Goal: Navigation & Orientation: Find specific page/section

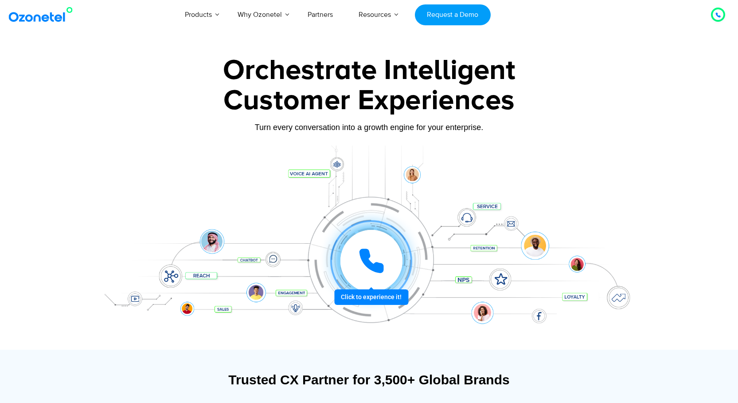
click at [337, 160] on div at bounding box center [369, 247] width 554 height 204
drag, startPoint x: 492, startPoint y: 287, endPoint x: 467, endPoint y: 302, distance: 28.4
click at [467, 302] on div "Click to experience it! Call in progress... 1 2 3 4 5 6 7 8 9 # 0" at bounding box center [369, 243] width 554 height 151
click at [488, 265] on div "Click to experience it! Call in progress... 1 2 3 4 5 6 7 8 9 # 0" at bounding box center [369, 243] width 554 height 151
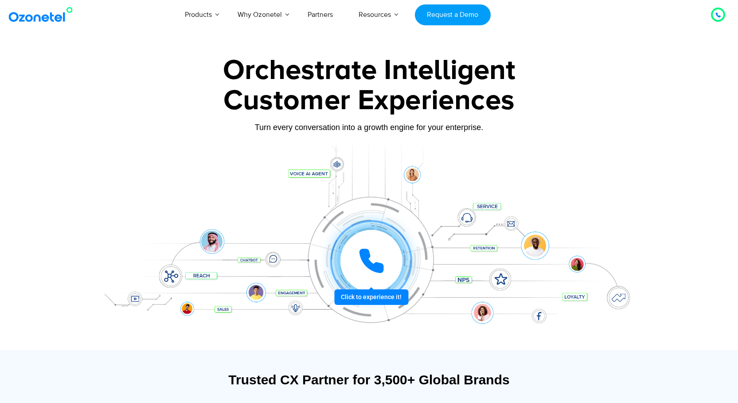
click at [488, 265] on div "Click to experience it! Call in progress... 1 2 3 4 5 6 7 8 9 # 0" at bounding box center [369, 243] width 554 height 151
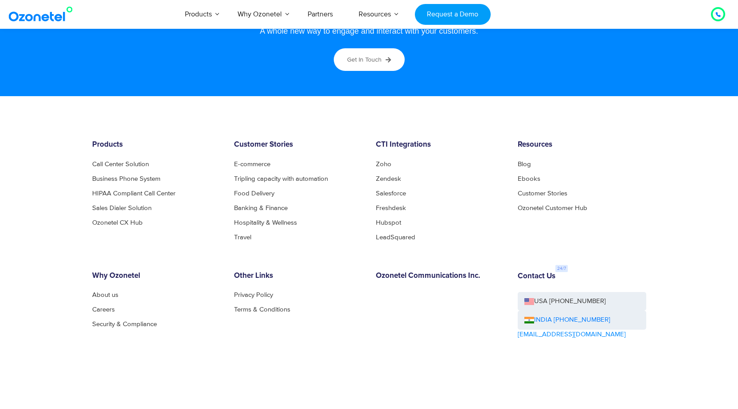
scroll to position [4789, 0]
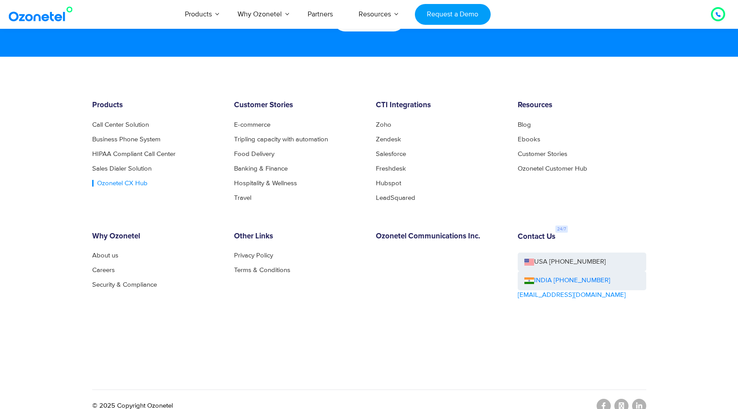
click at [124, 180] on link "Ozonetel CX Hub" at bounding box center [119, 183] width 55 height 7
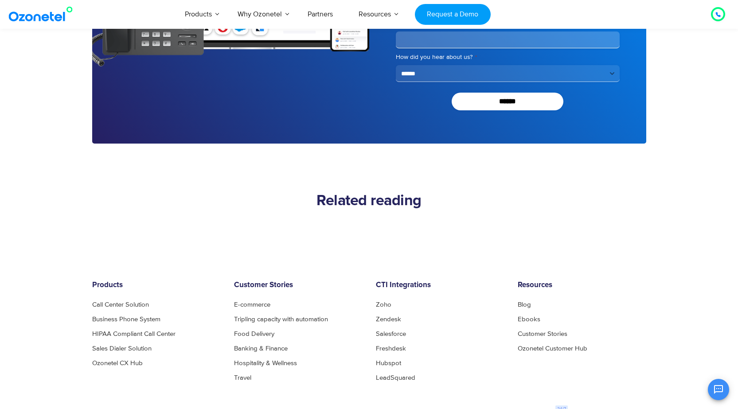
scroll to position [2832, 0]
